Goal: Find specific page/section: Find specific page/section

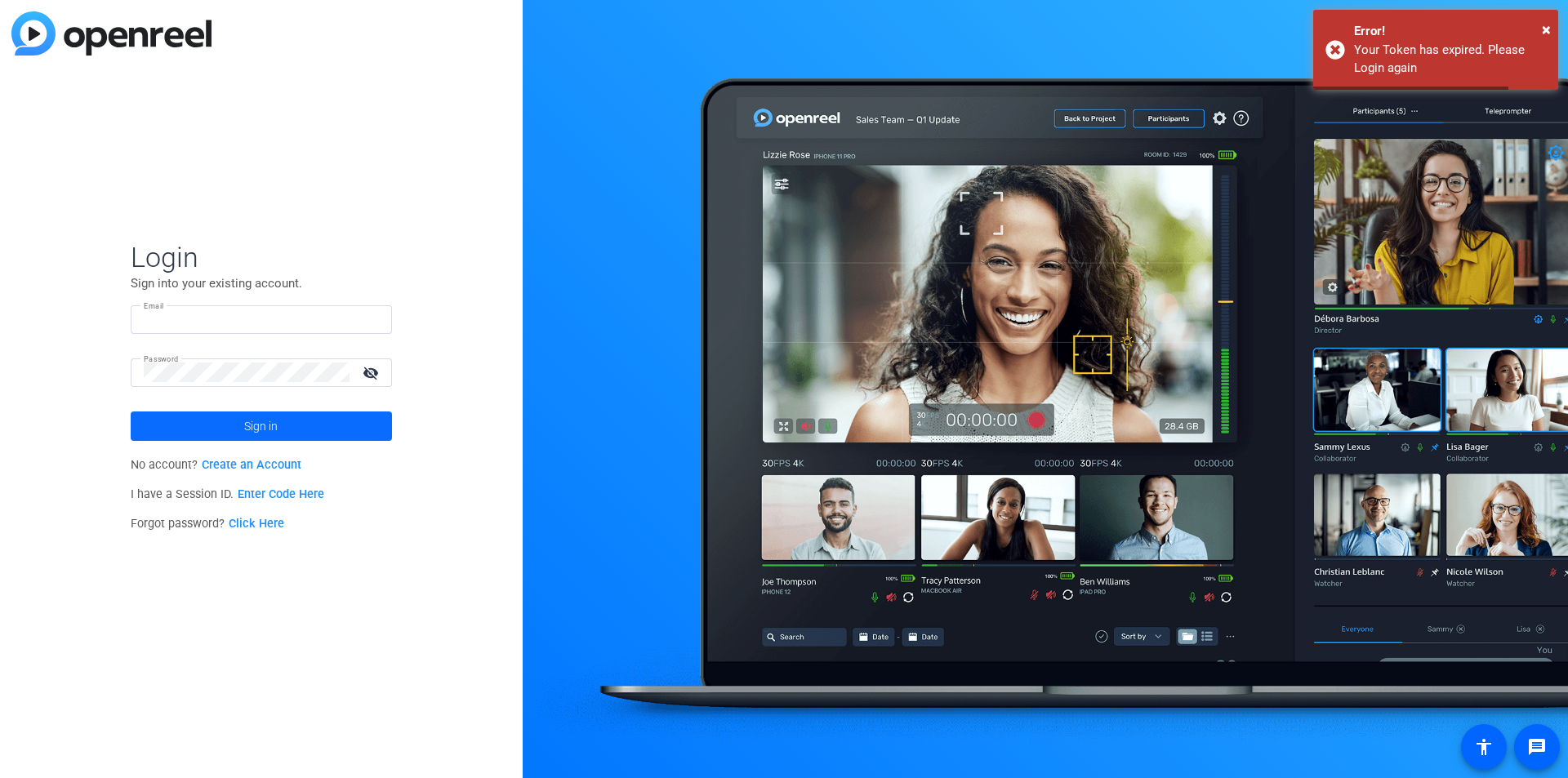
type input "[EMAIL_ADDRESS][DOMAIN_NAME]"
click at [272, 427] on span "Sign in" at bounding box center [261, 426] width 34 height 41
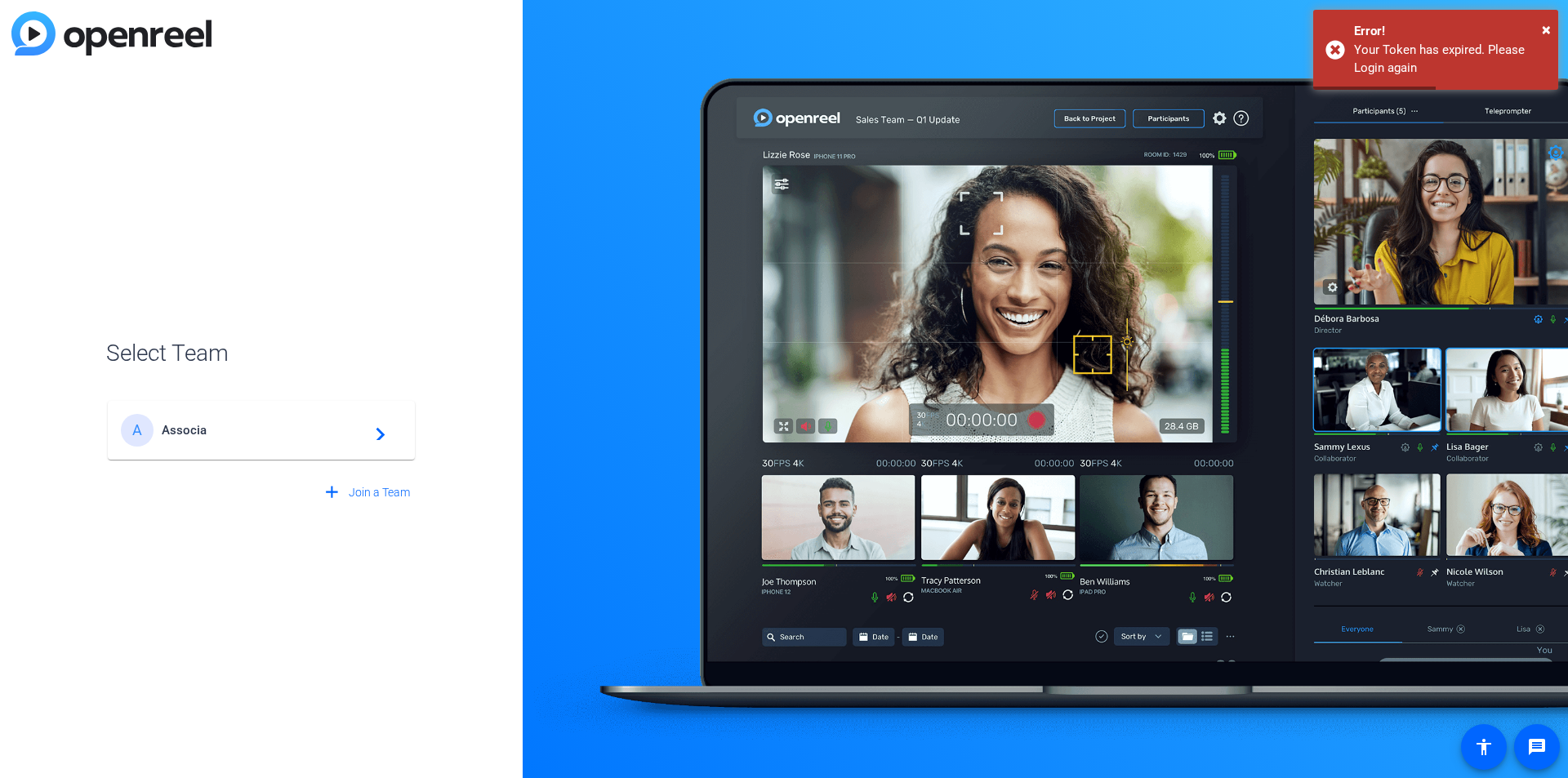
click at [205, 427] on span "Associa" at bounding box center [263, 430] width 204 height 15
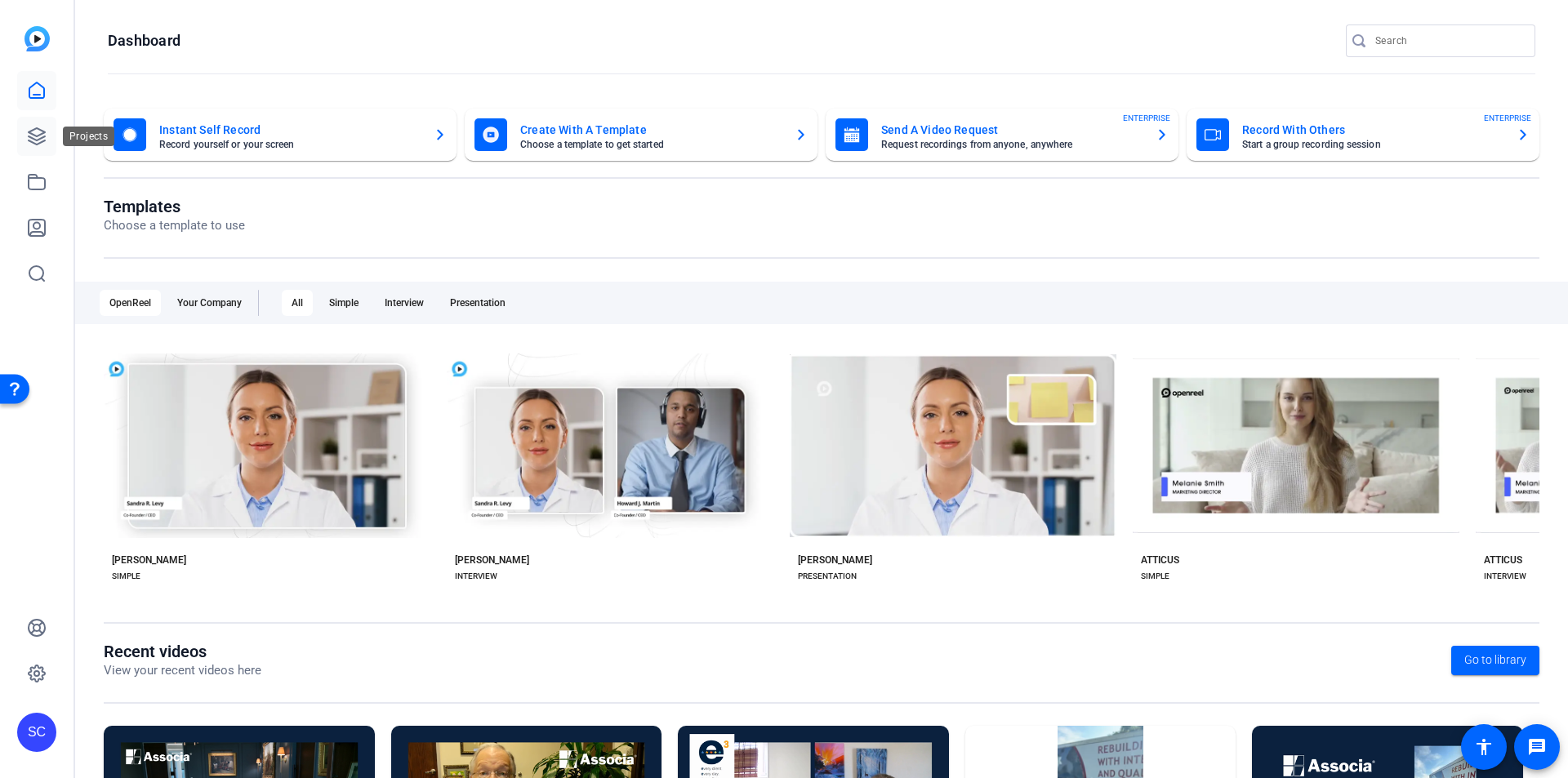
click at [37, 142] on icon at bounding box center [36, 136] width 20 height 20
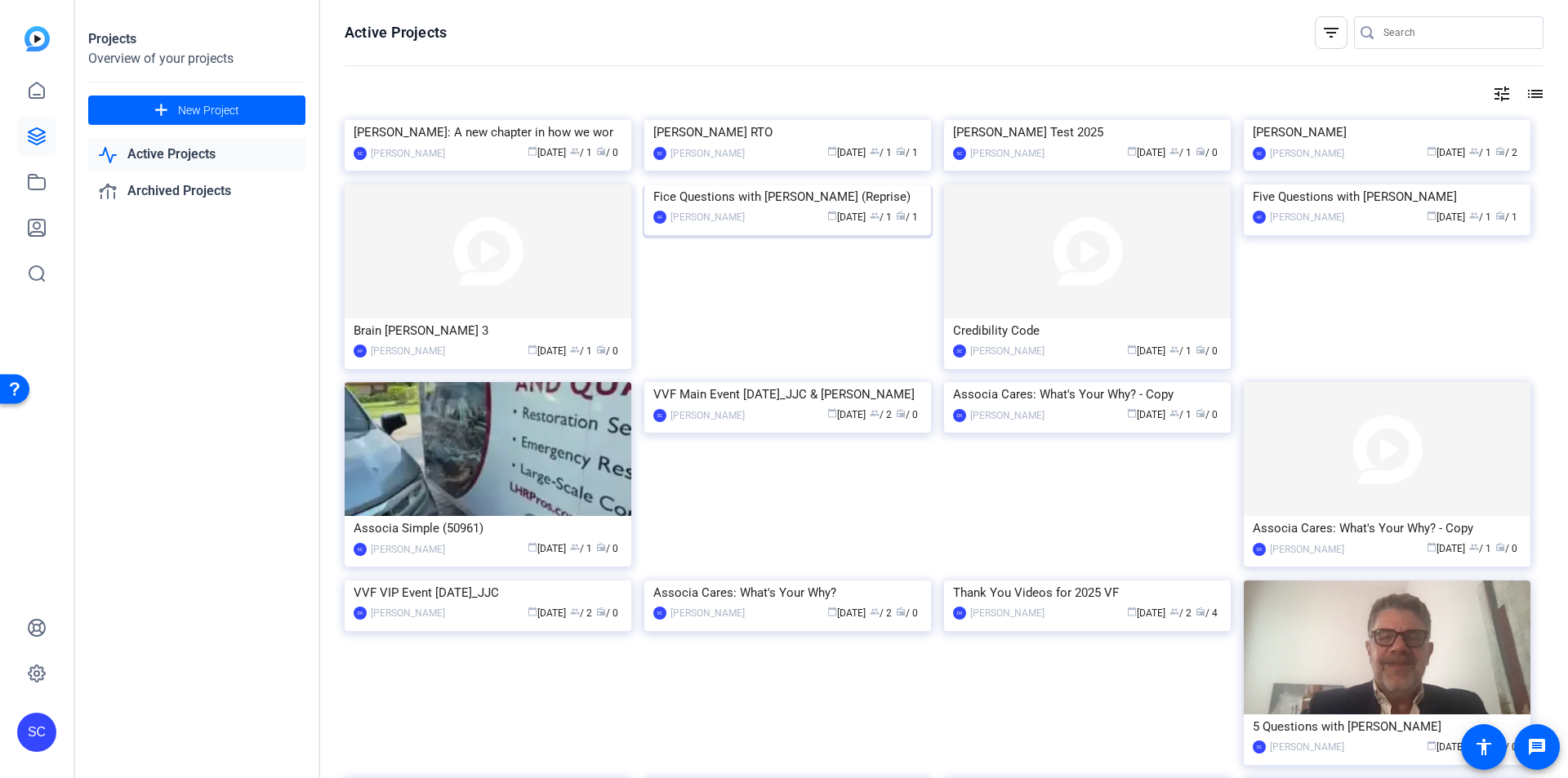
click at [815, 185] on img at bounding box center [788, 185] width 287 height 0
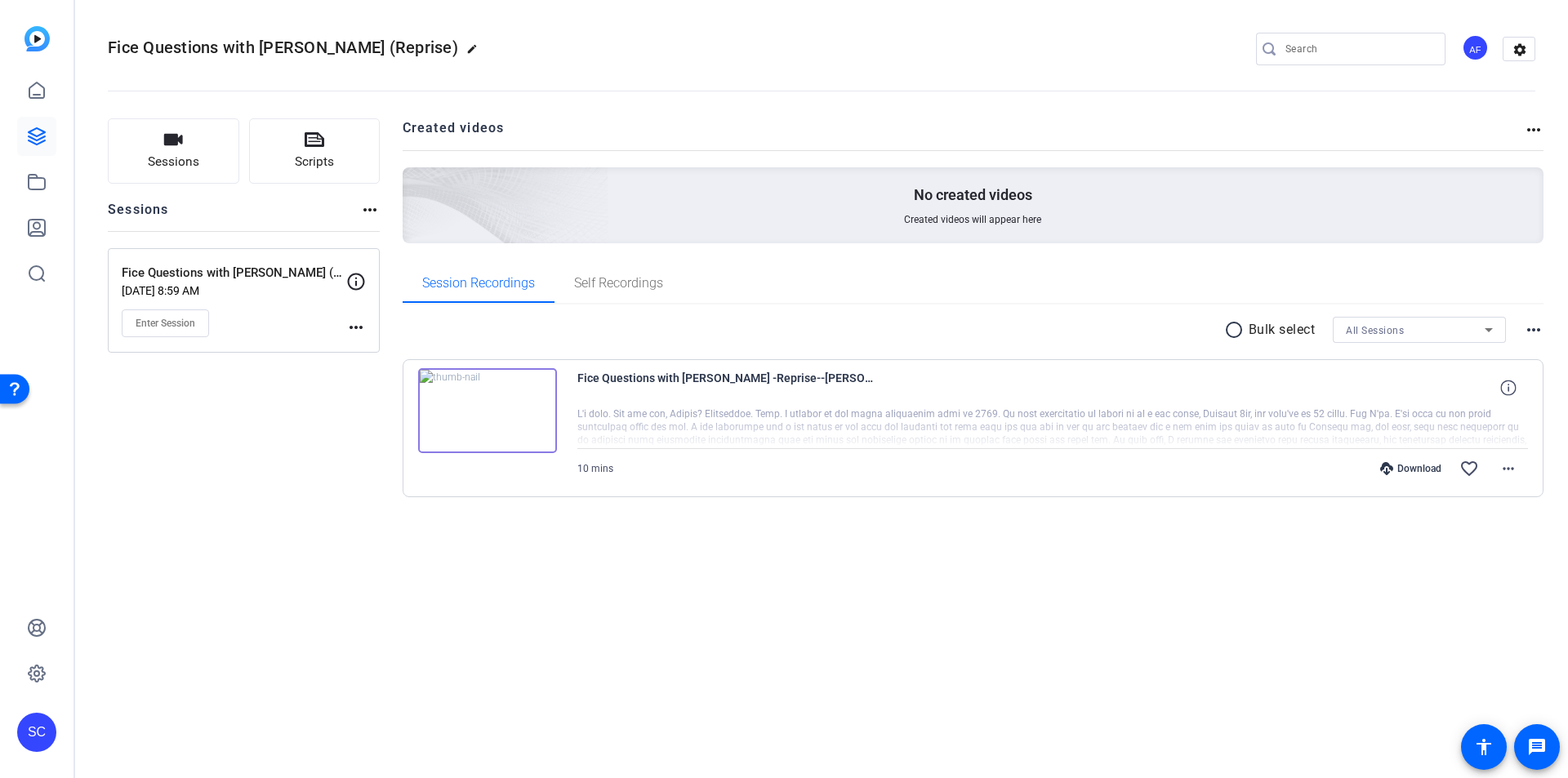
click at [1149, 419] on div at bounding box center [1053, 427] width 952 height 41
click at [1518, 471] on mat-icon "more_horiz" at bounding box center [1508, 468] width 20 height 20
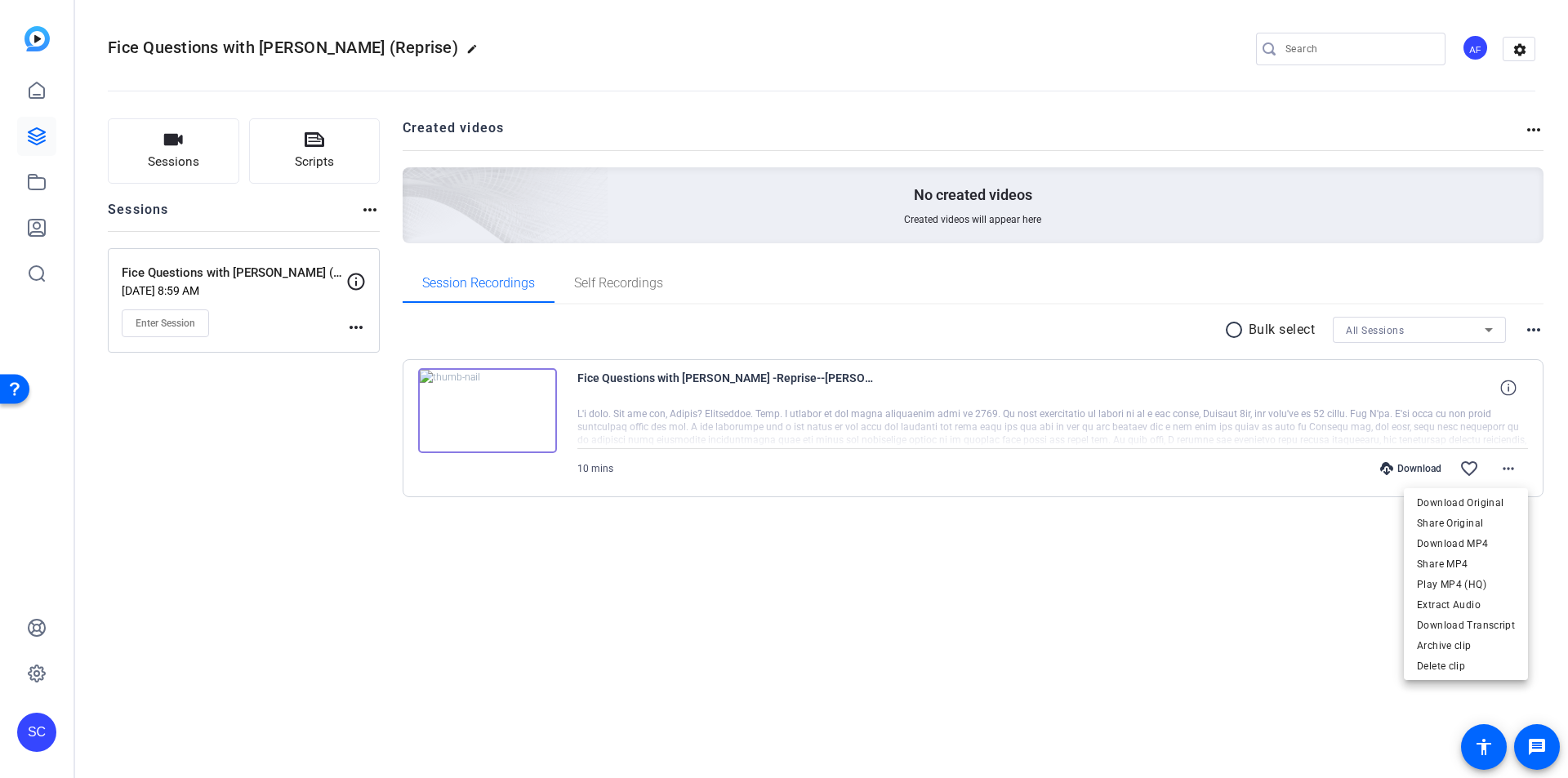
click at [1290, 552] on div at bounding box center [784, 389] width 1568 height 778
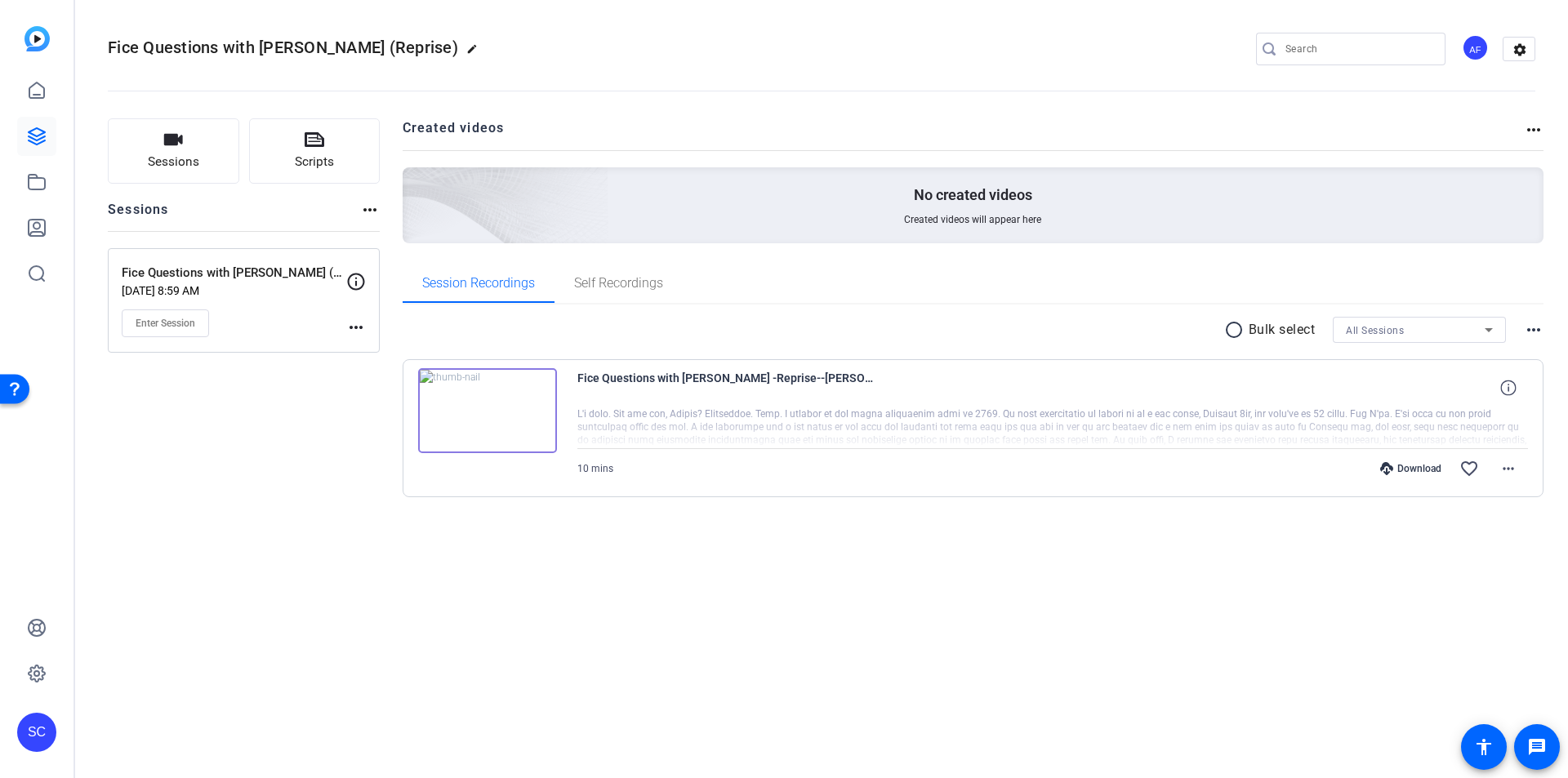
click at [538, 409] on img at bounding box center [487, 410] width 139 height 85
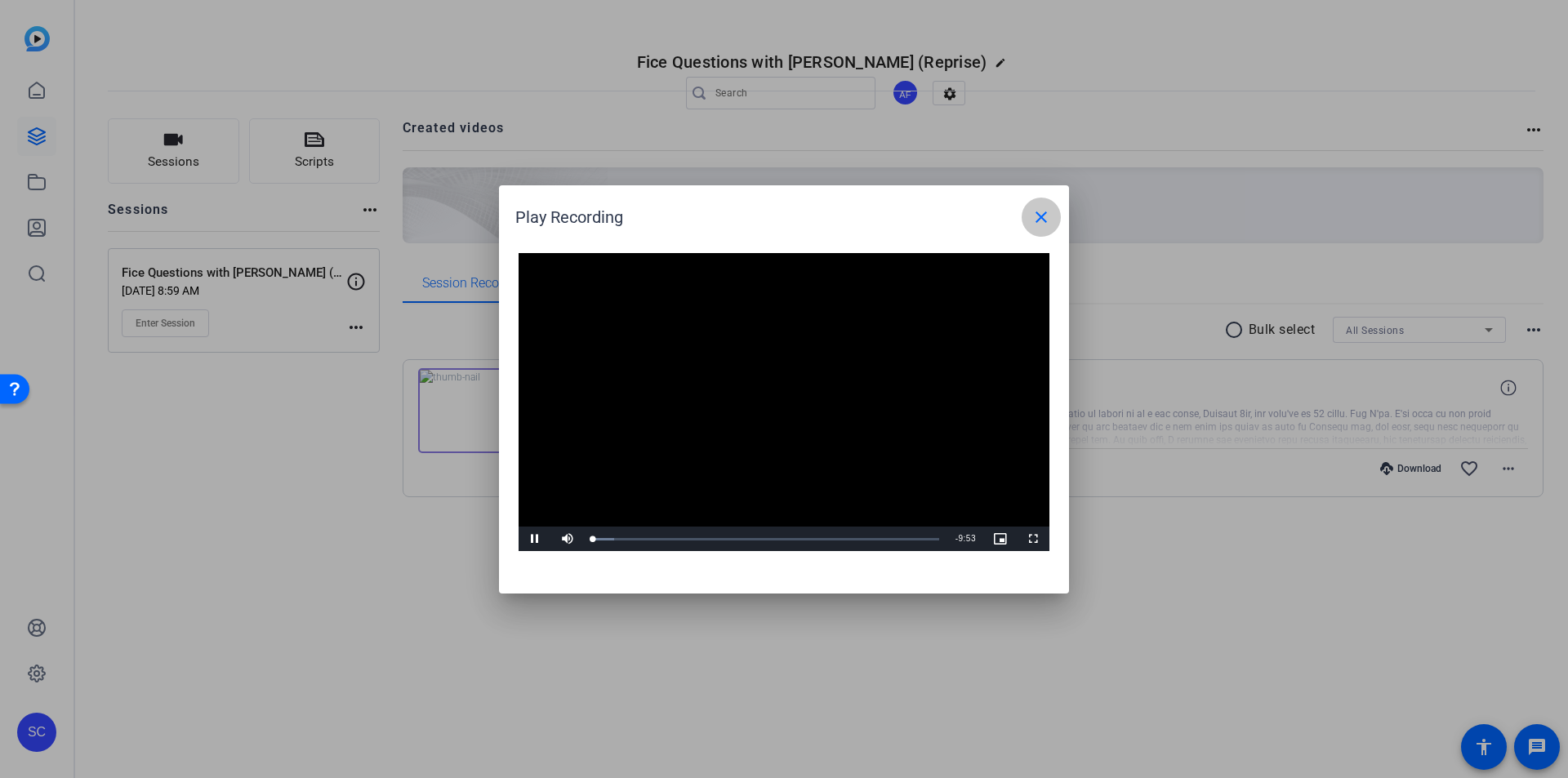
click at [1048, 218] on mat-icon "close" at bounding box center [1041, 217] width 20 height 20
